Goal: Task Accomplishment & Management: Manage account settings

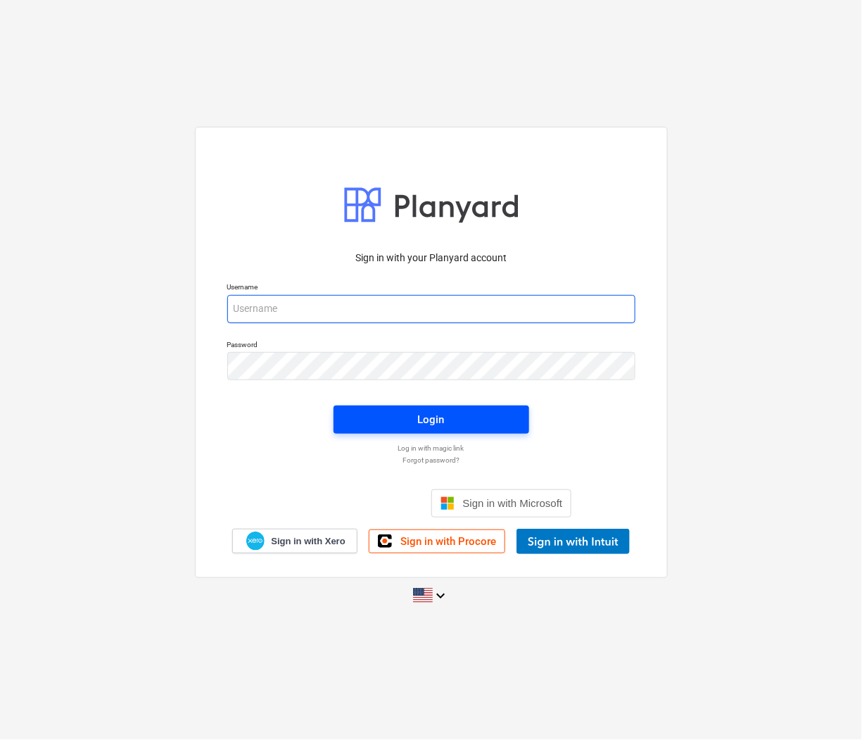
type input "[PERSON_NAME][EMAIL_ADDRESS][DOMAIN_NAME]"
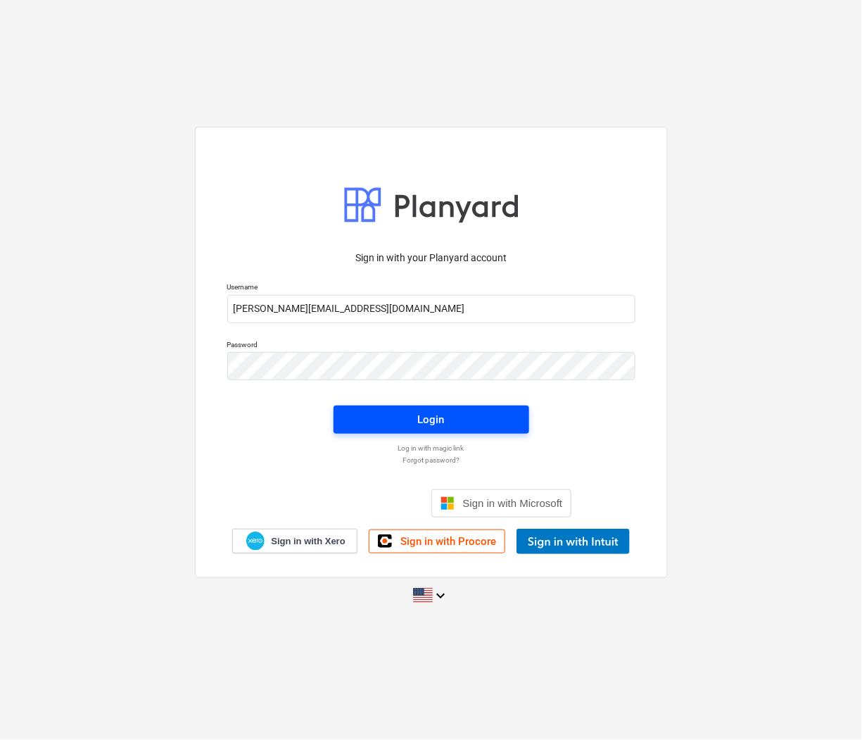
click at [417, 424] on span "Login" at bounding box center [432, 419] width 162 height 18
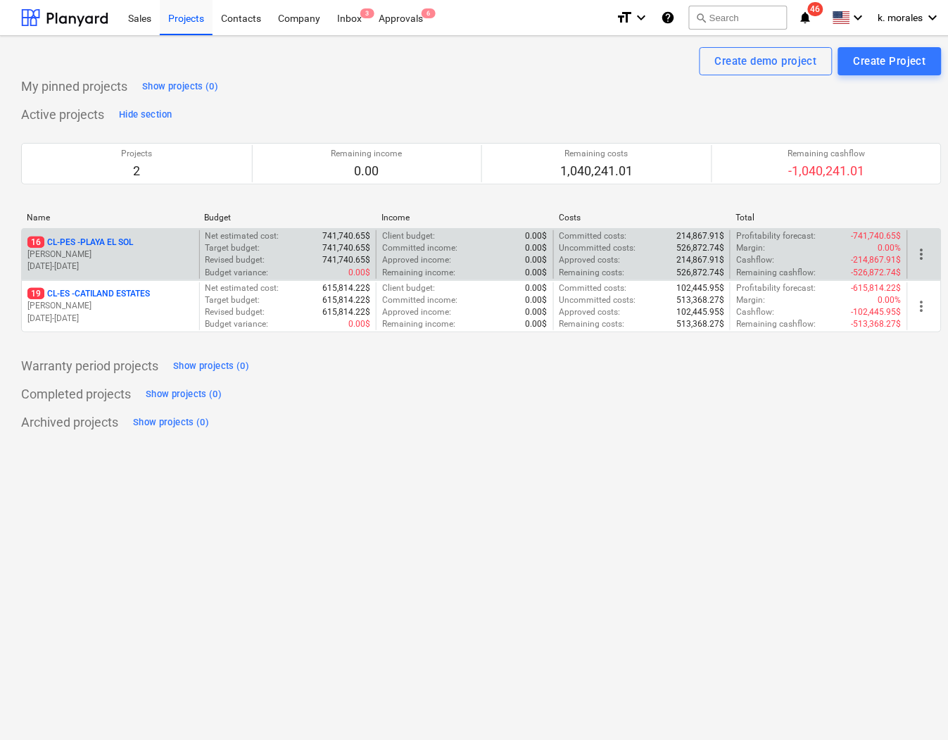
click at [81, 243] on p "16 CL-PES - [GEOGRAPHIC_DATA]" at bounding box center [80, 243] width 106 height 12
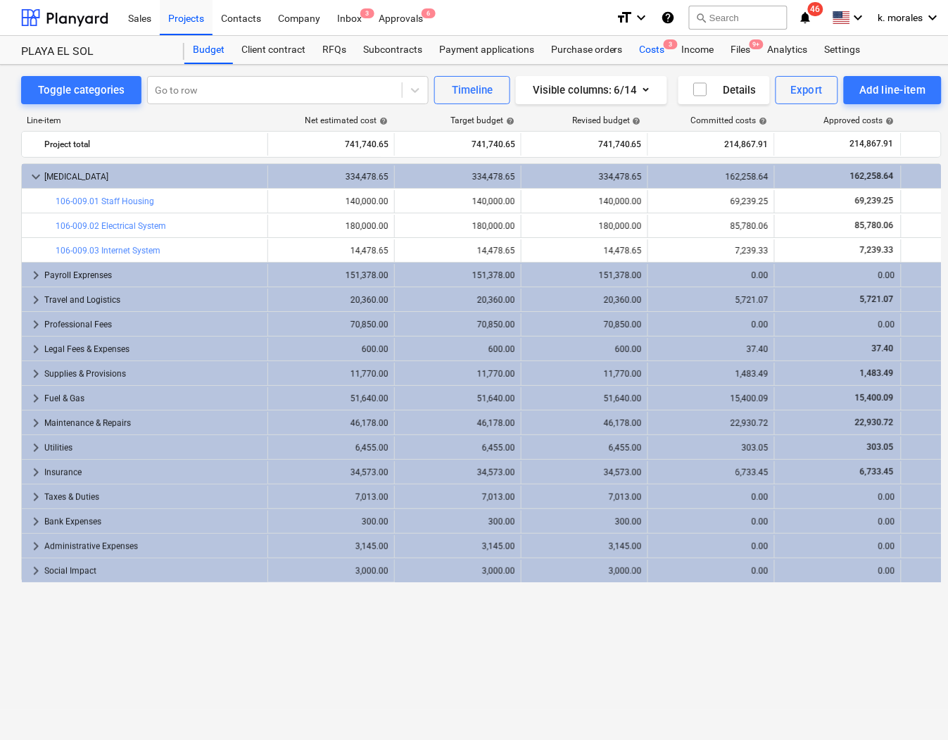
click at [653, 46] on div "Costs 3" at bounding box center [652, 50] width 42 height 28
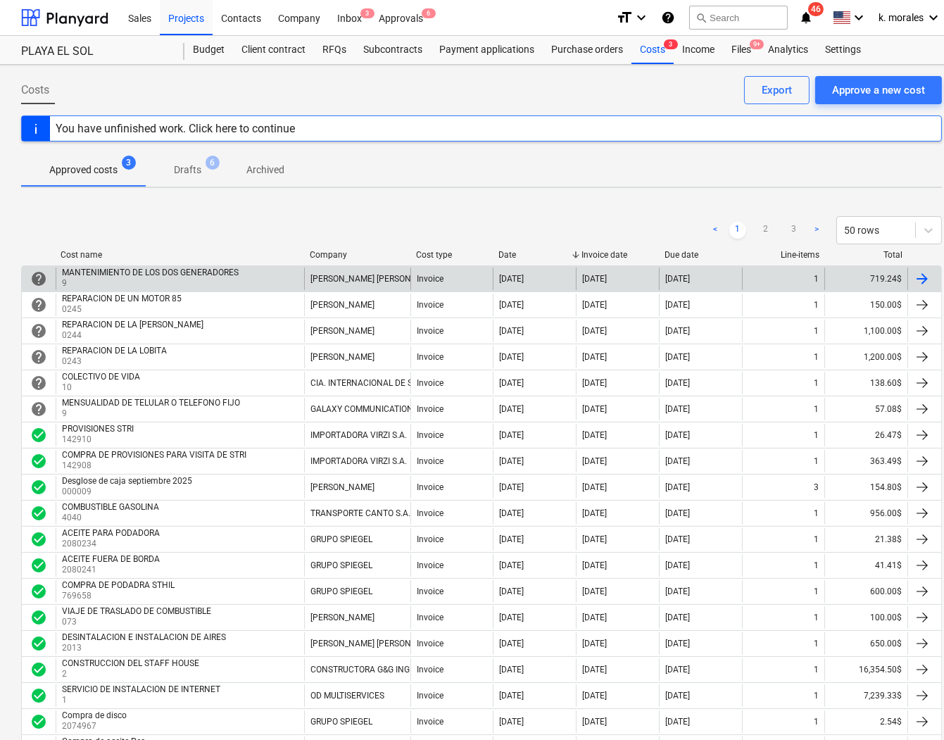
click at [188, 280] on p "9" at bounding box center [151, 283] width 179 height 12
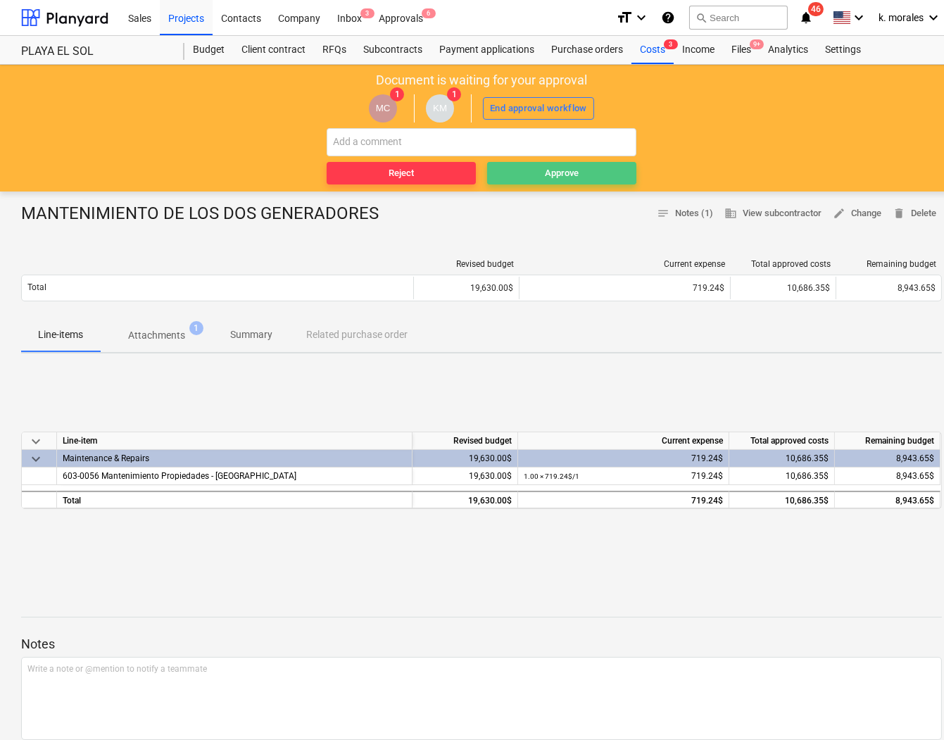
click at [552, 172] on div "Approve" at bounding box center [562, 173] width 34 height 16
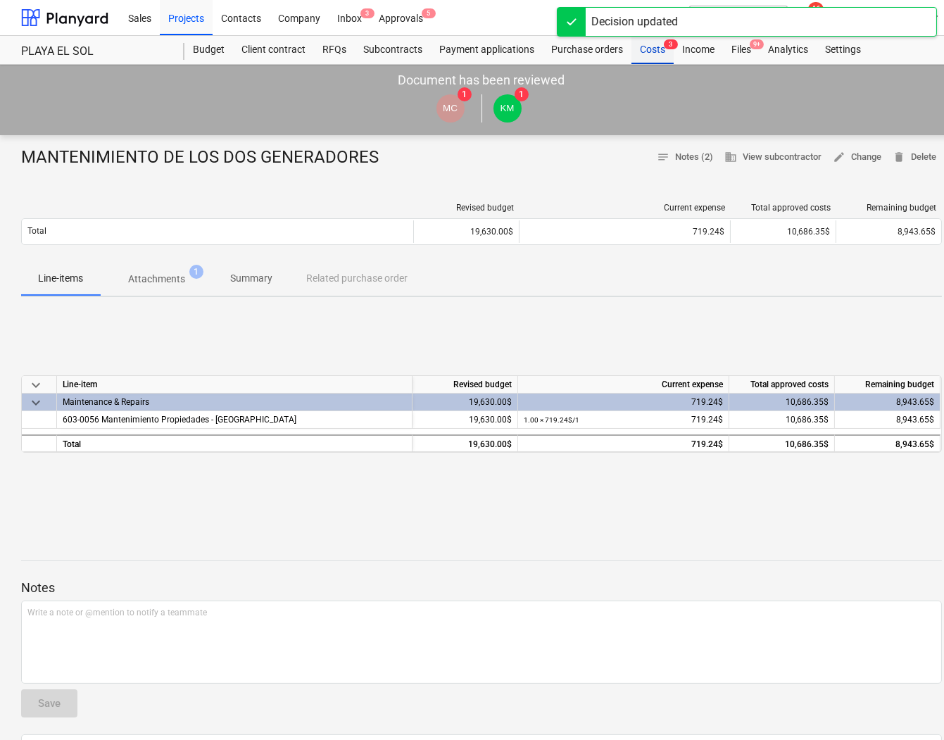
click at [641, 55] on div "Costs 3" at bounding box center [652, 50] width 42 height 28
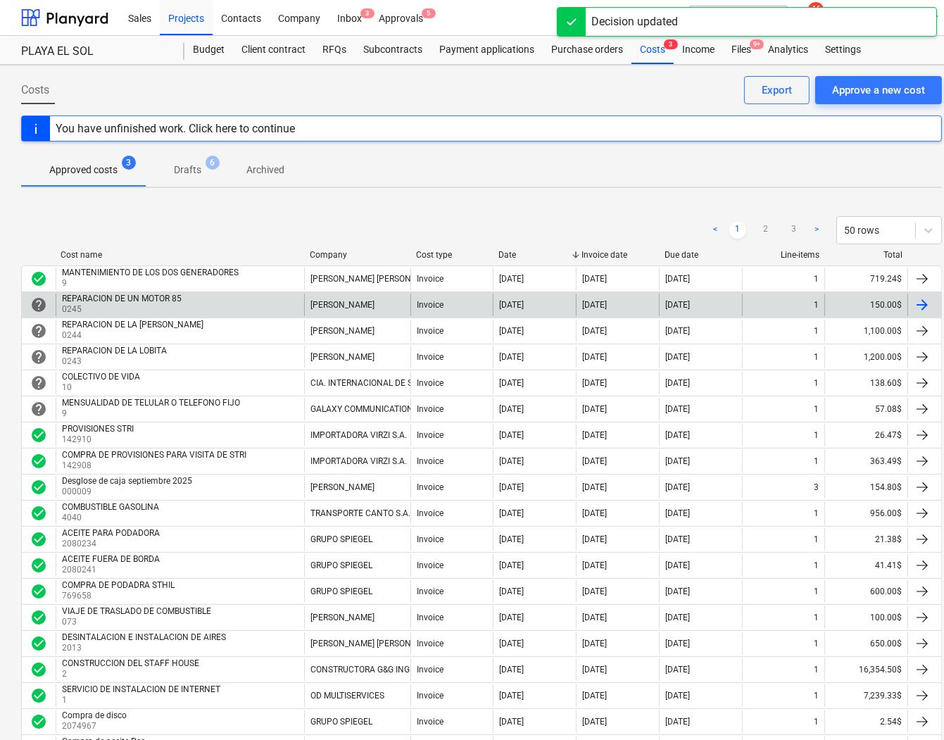
click at [157, 310] on p "0245" at bounding box center [123, 309] width 122 height 12
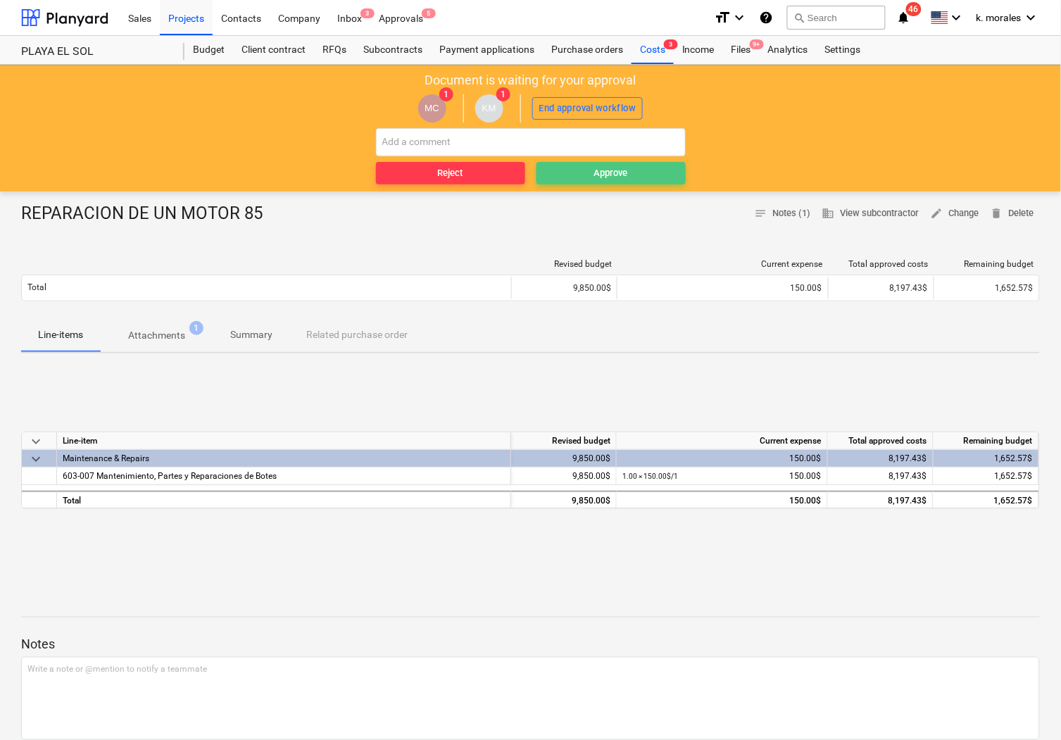
click at [588, 170] on span "Approve" at bounding box center [611, 173] width 138 height 16
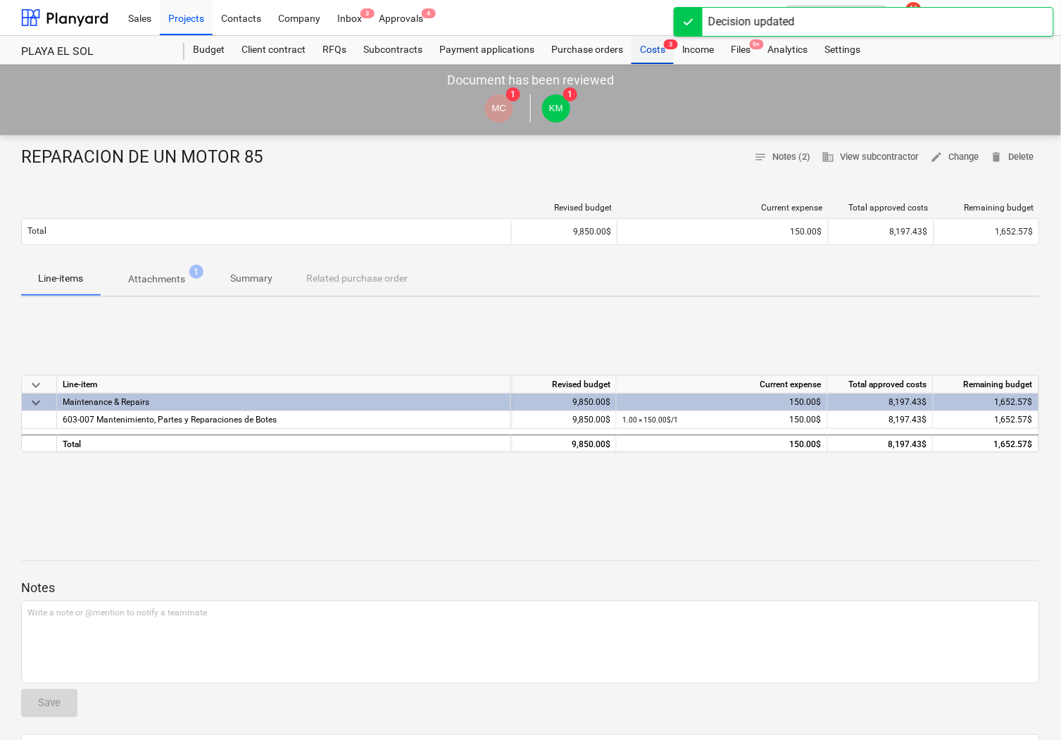
click at [662, 51] on div "Costs 3" at bounding box center [652, 50] width 42 height 28
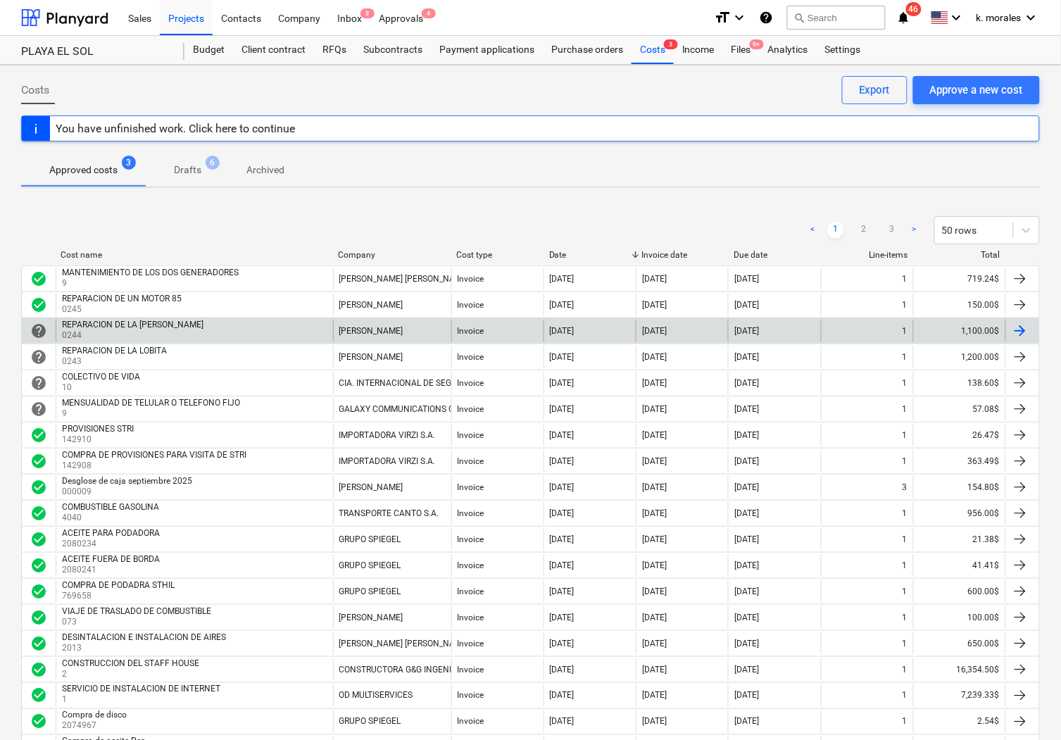
click at [138, 329] on div "REPARACION DE LA [PERSON_NAME]" at bounding box center [132, 325] width 141 height 10
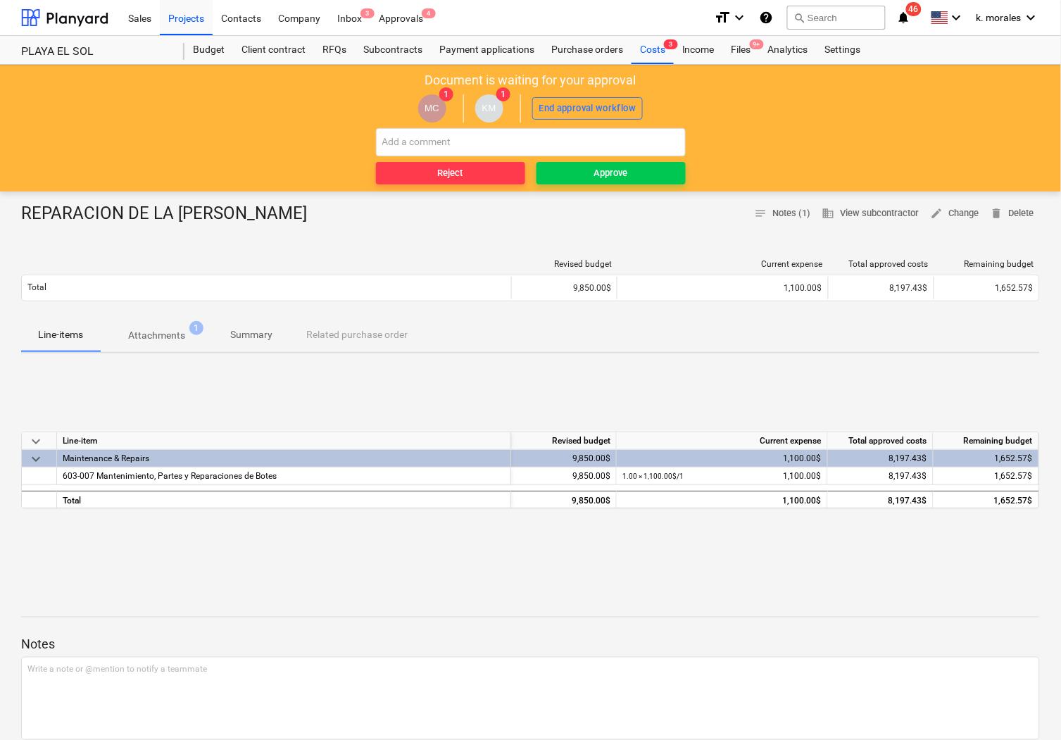
drag, startPoint x: 116, startPoint y: 116, endPoint x: 127, endPoint y: 130, distance: 17.0
click at [116, 116] on div "MC 1 KM 1 End approval workflow" at bounding box center [530, 108] width 1047 height 39
drag, startPoint x: 802, startPoint y: 124, endPoint x: 711, endPoint y: 201, distance: 119.4
click at [802, 124] on div "MC 1 KM 1 End approval workflow" at bounding box center [530, 108] width 1047 height 39
click at [603, 179] on div "Approve" at bounding box center [611, 173] width 34 height 16
